Goal: Task Accomplishment & Management: Use online tool/utility

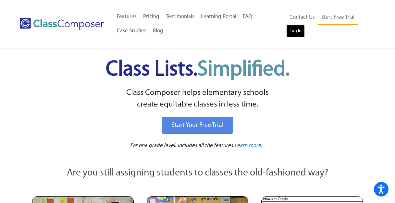
click at [296, 28] on link "Log In" at bounding box center [295, 31] width 18 height 13
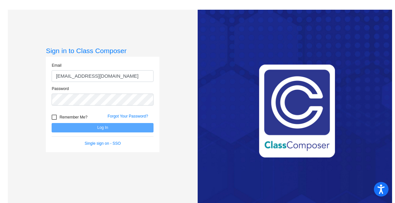
type input "[EMAIL_ADDRESS][DOMAIN_NAME]"
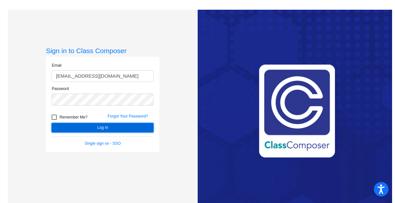
click at [81, 127] on button "Log In" at bounding box center [103, 127] width 102 height 9
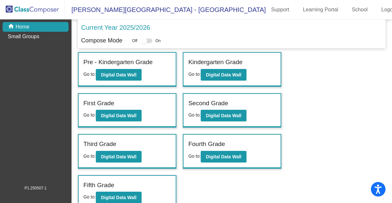
scroll to position [6, 0]
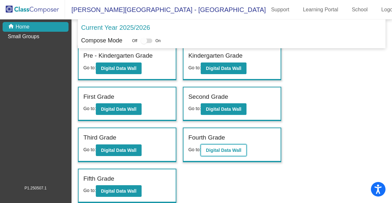
click at [217, 151] on b "Digital Data Wall" at bounding box center [223, 150] width 35 height 5
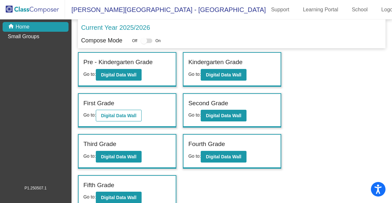
scroll to position [6, 0]
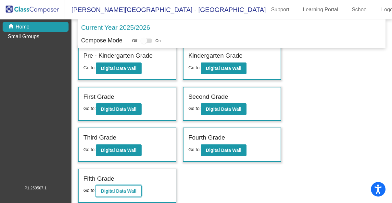
click at [115, 190] on b "Digital Data Wall" at bounding box center [118, 191] width 35 height 5
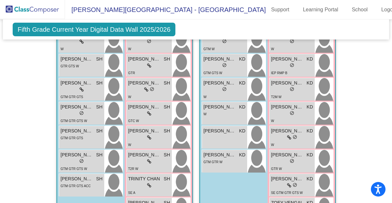
scroll to position [1277, 0]
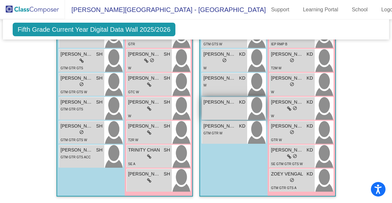
click at [228, 110] on div "[PERSON_NAME] KD lock do_not_disturb_alt" at bounding box center [224, 108] width 45 height 23
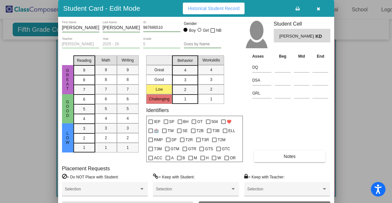
click at [318, 8] on icon "button" at bounding box center [318, 8] width 4 height 5
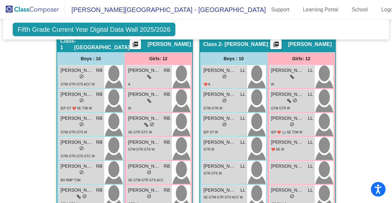
scroll to position [10, 0]
